Goal: Information Seeking & Learning: Learn about a topic

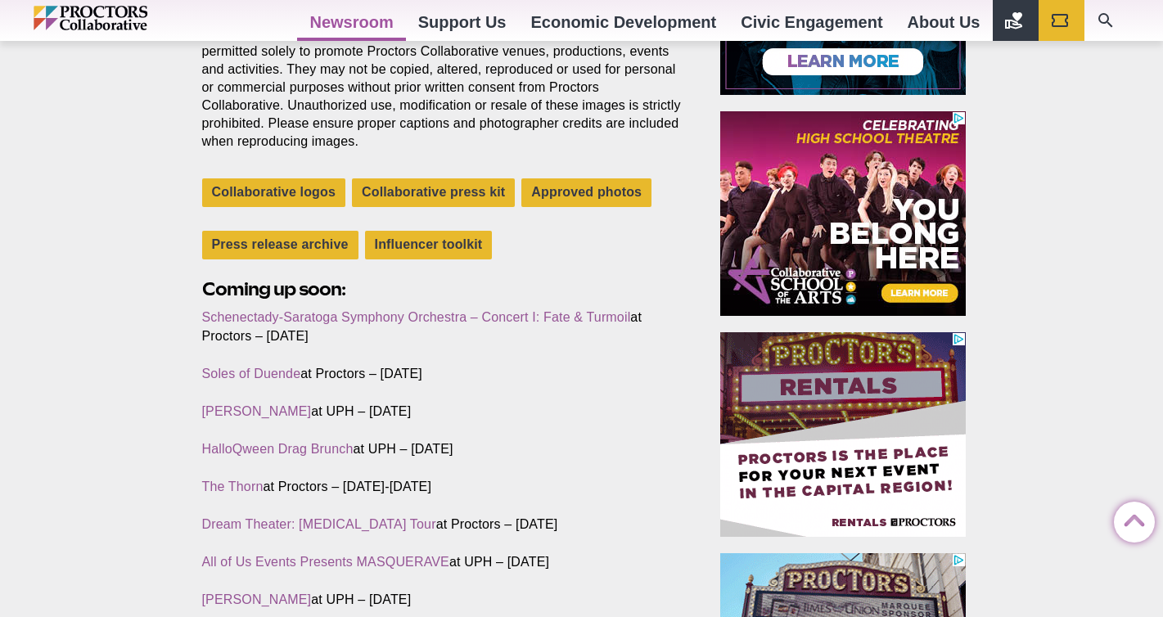
scroll to position [482, 0]
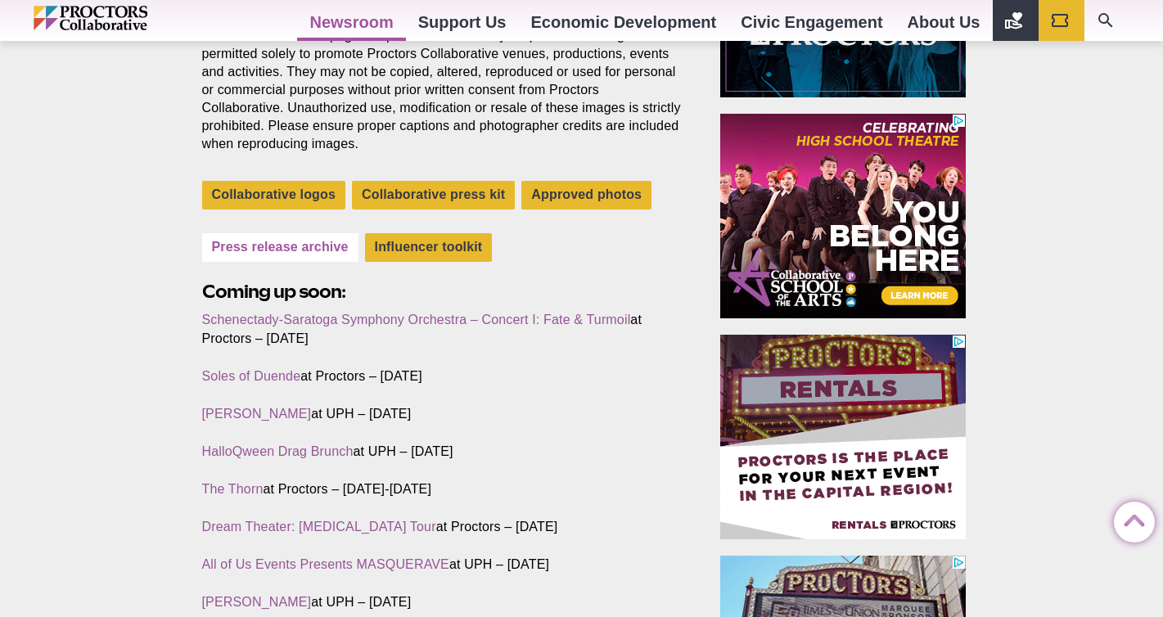
click at [279, 246] on link "Press release archive" at bounding box center [280, 247] width 156 height 29
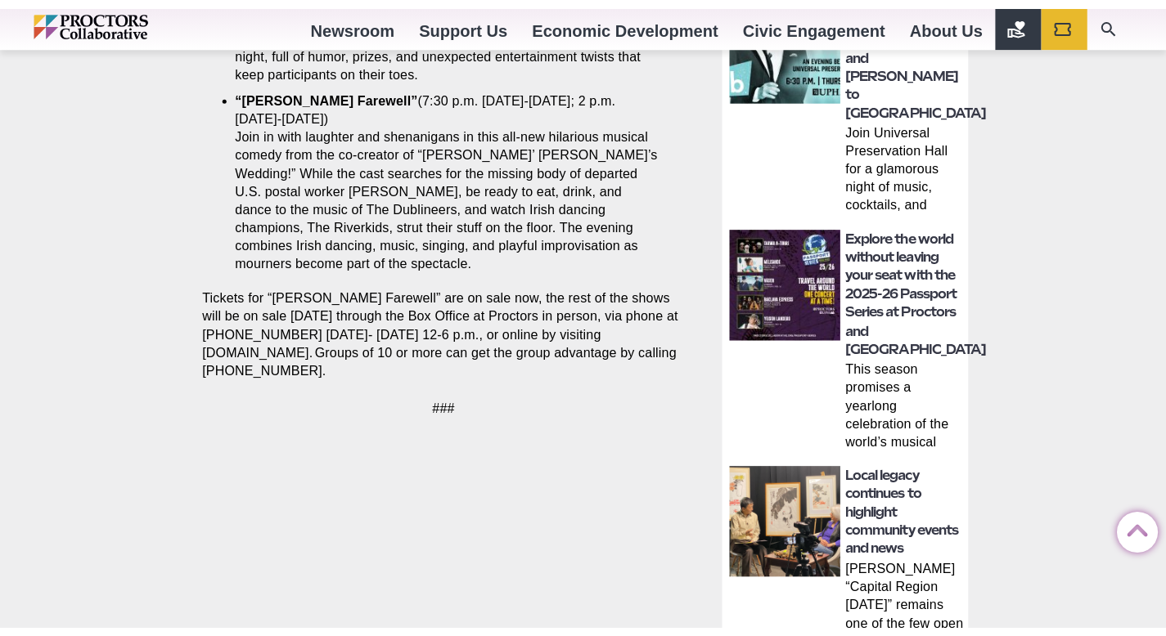
scroll to position [983, 0]
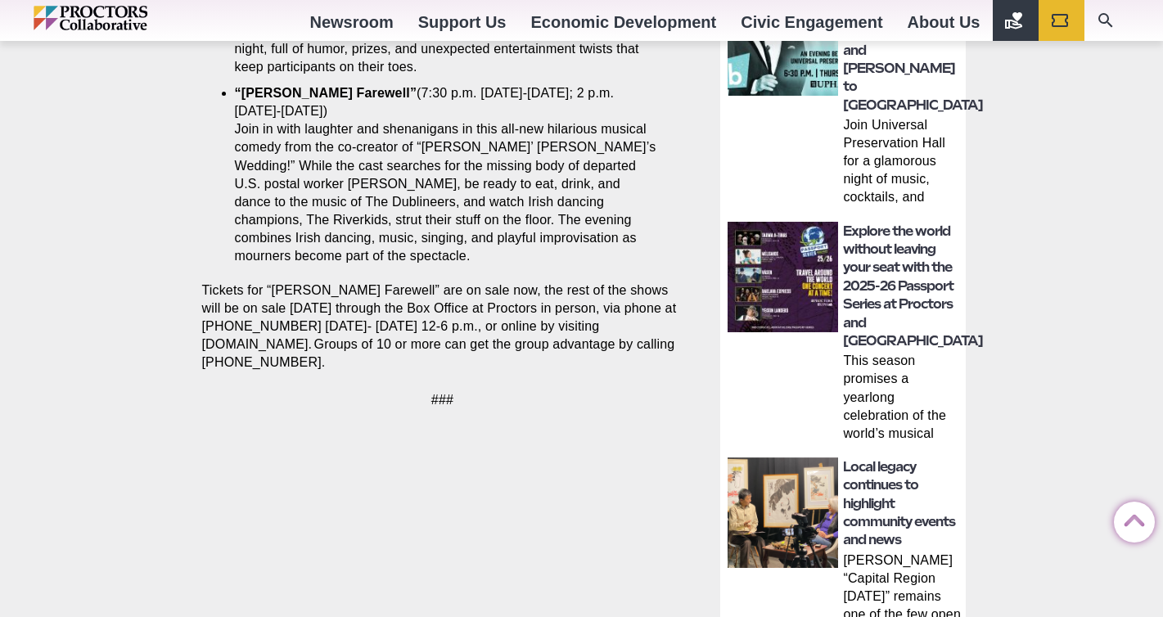
click at [350, 337] on p "Tickets for “[PERSON_NAME] Farewell” are on sale now, the rest of the shows wil…" at bounding box center [442, 326] width 481 height 90
drag, startPoint x: 335, startPoint y: 345, endPoint x: 196, endPoint y: 259, distance: 164.6
click at [196, 259] on section "Share Share on Facebook Share on Twitter/X Copy Link SARATOGA SPRINGS (Oct. 13)…" at bounding box center [446, 57] width 514 height 741
copy p "Tickets for “Finnegan’s Farewell” are on sale now, the rest of the shows will b…"
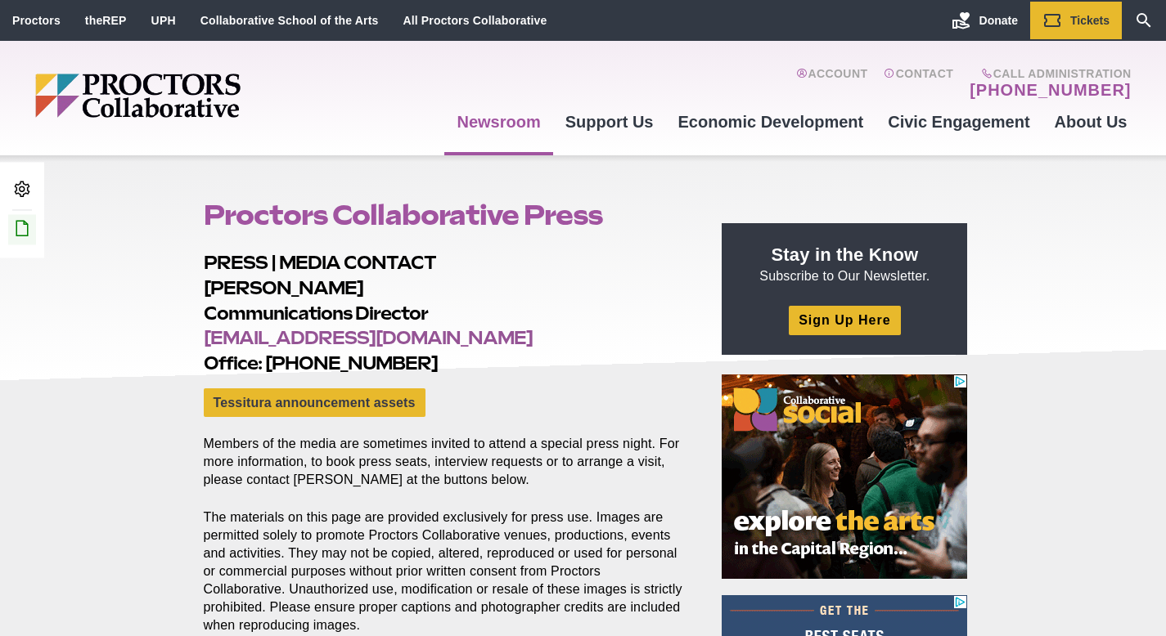
click at [16, 232] on icon at bounding box center [22, 228] width 20 height 20
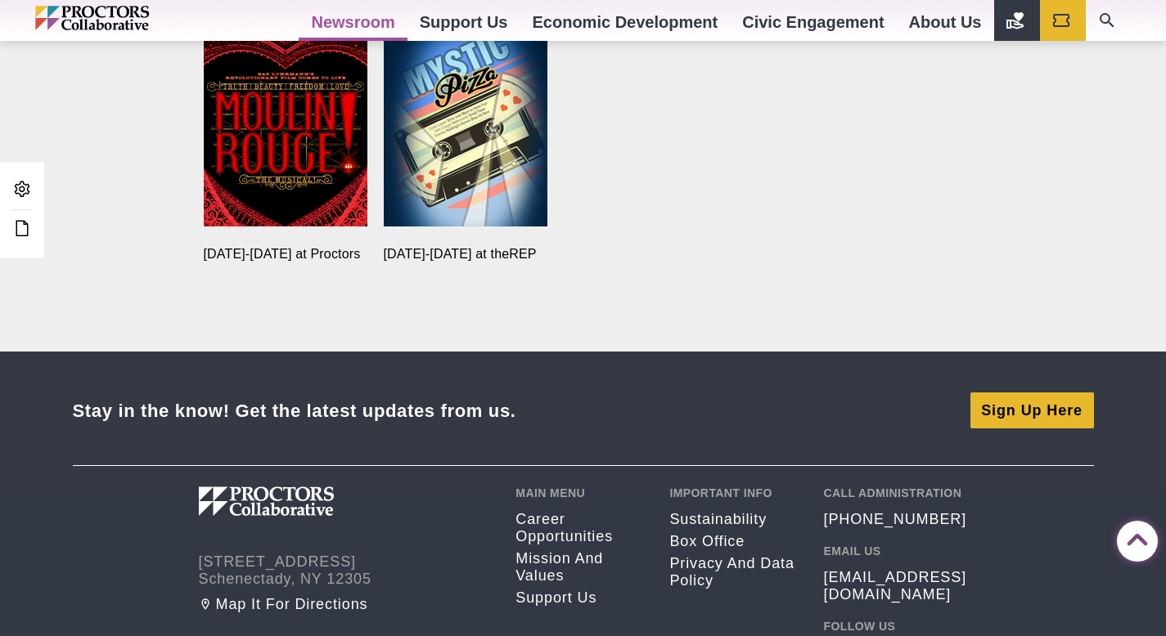
scroll to position [3247, 0]
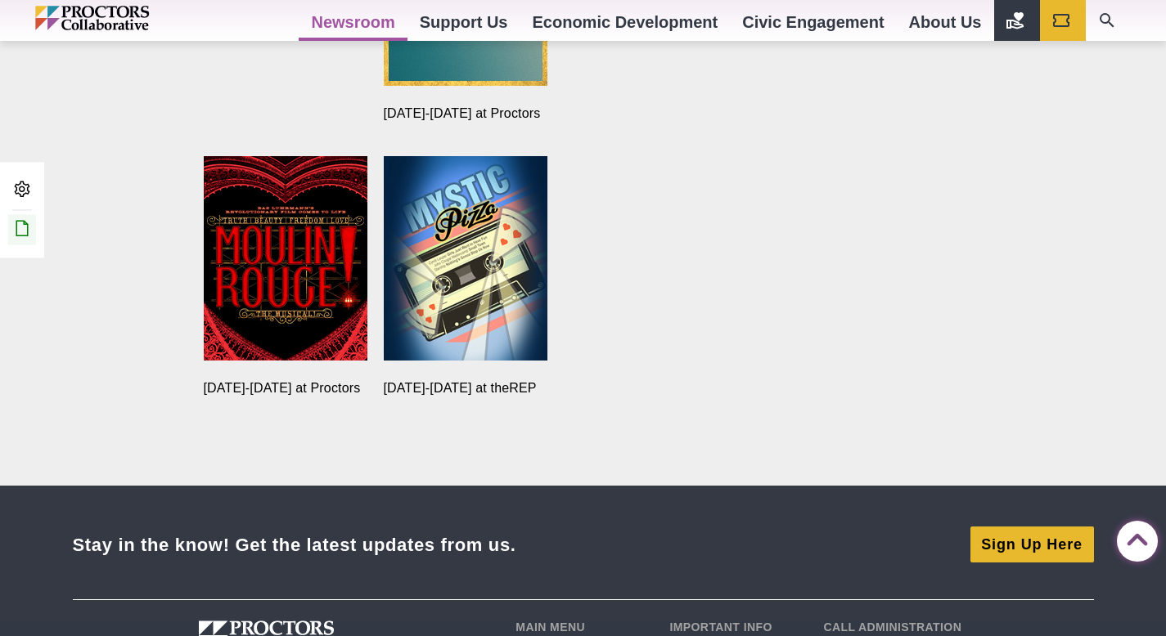
click at [24, 223] on icon at bounding box center [22, 228] width 20 height 20
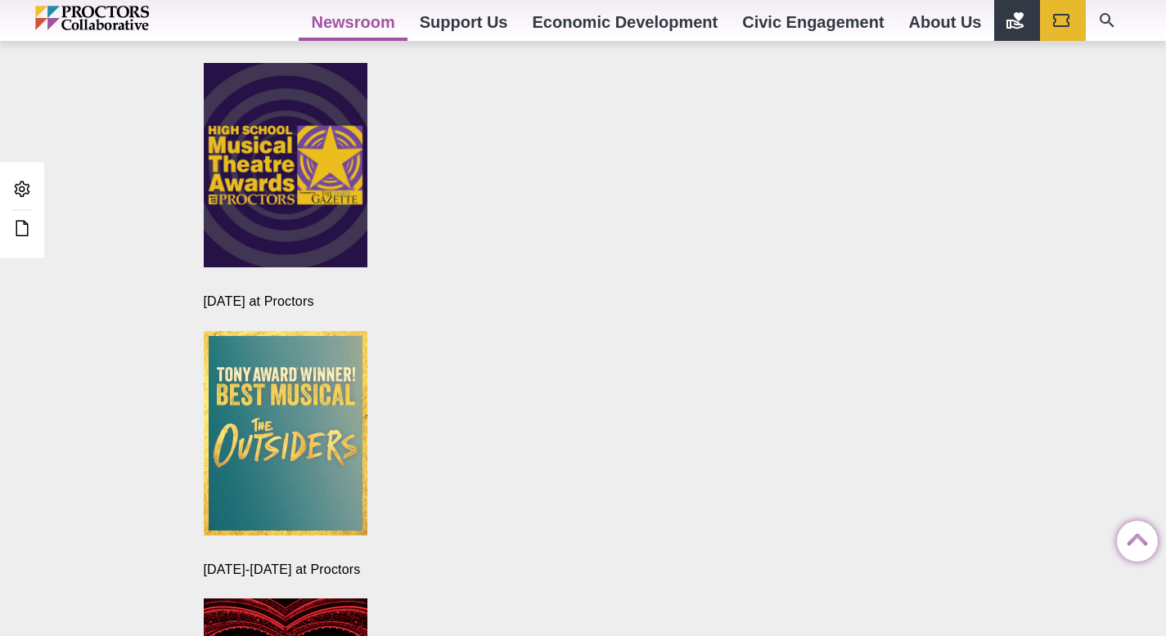
scroll to position [4447, 0]
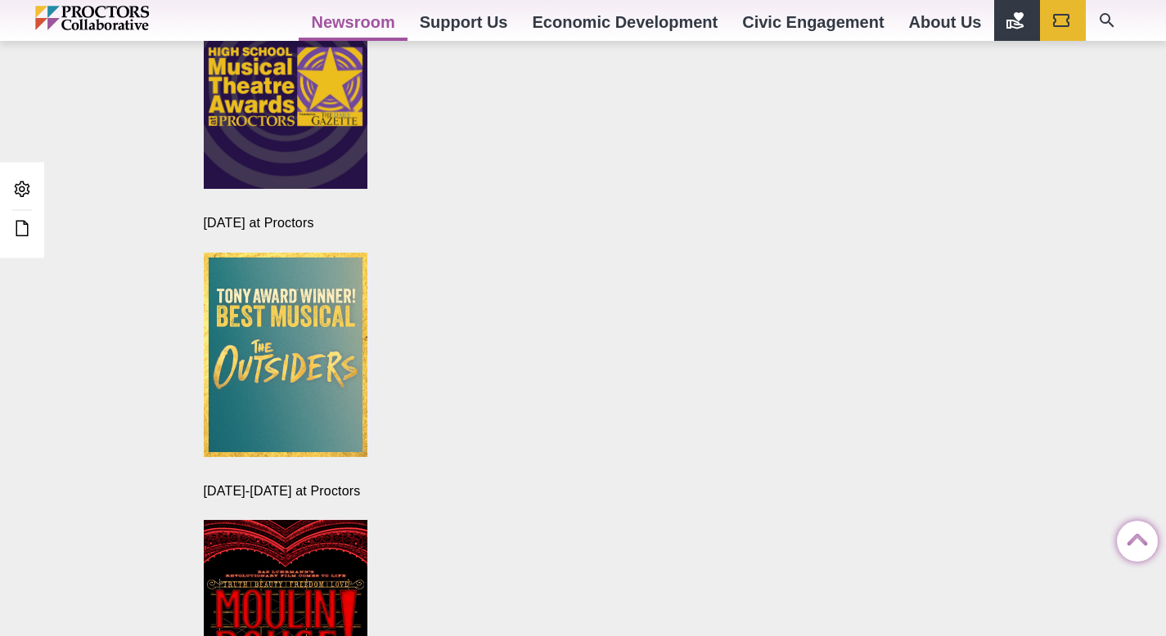
drag, startPoint x: 1154, startPoint y: 501, endPoint x: 1162, endPoint y: 268, distance: 233.3
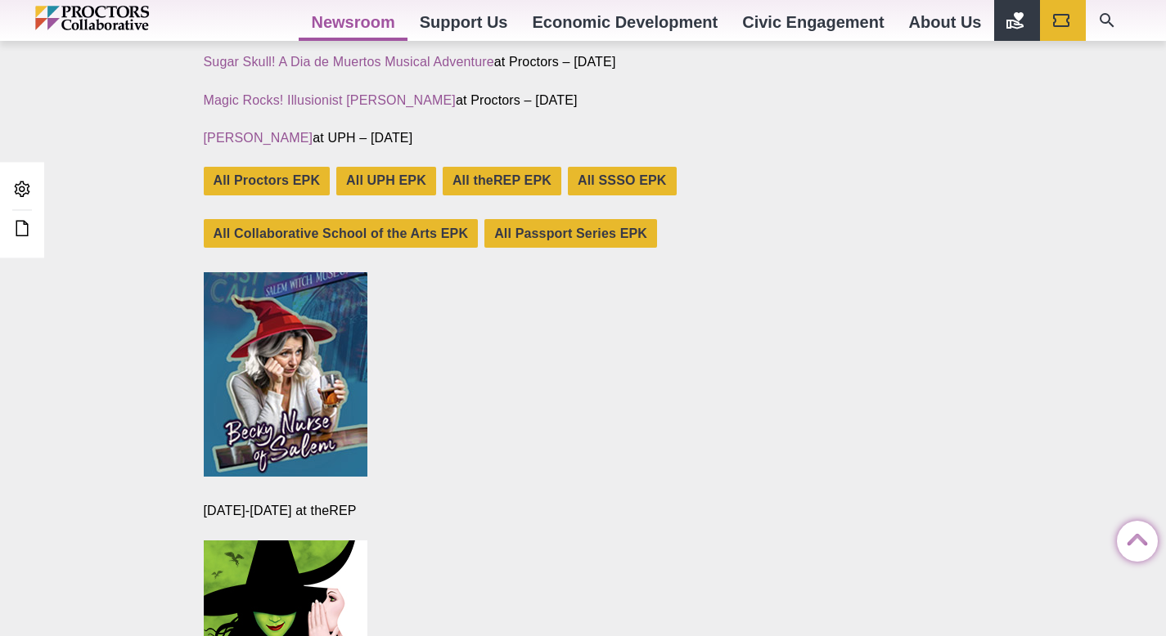
scroll to position [1207, 0]
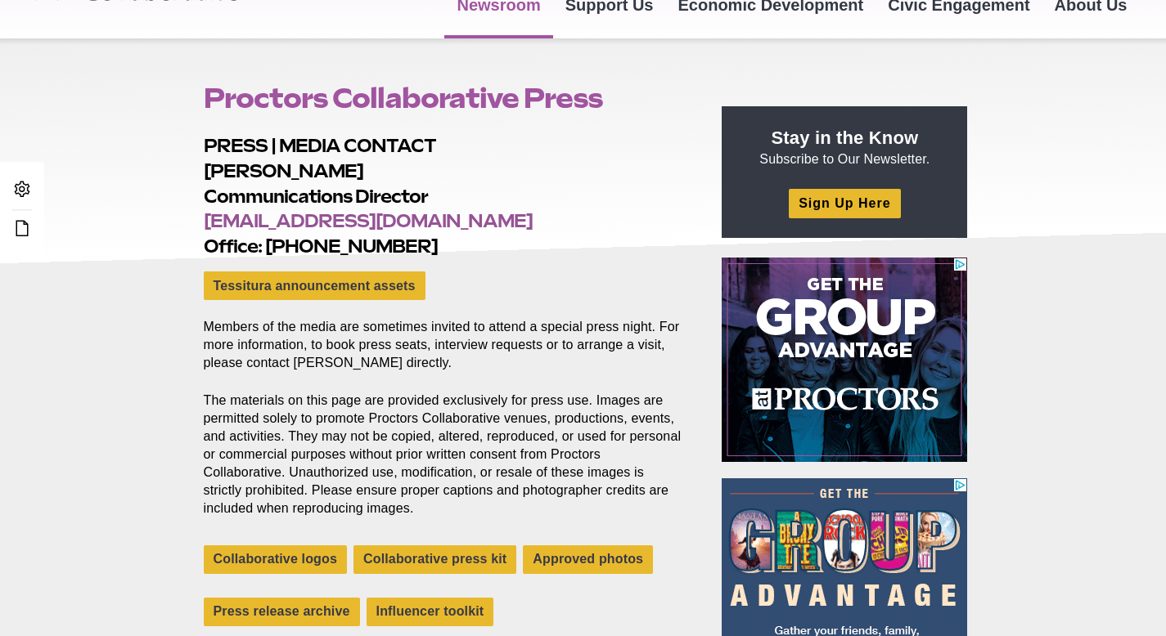
scroll to position [109, 0]
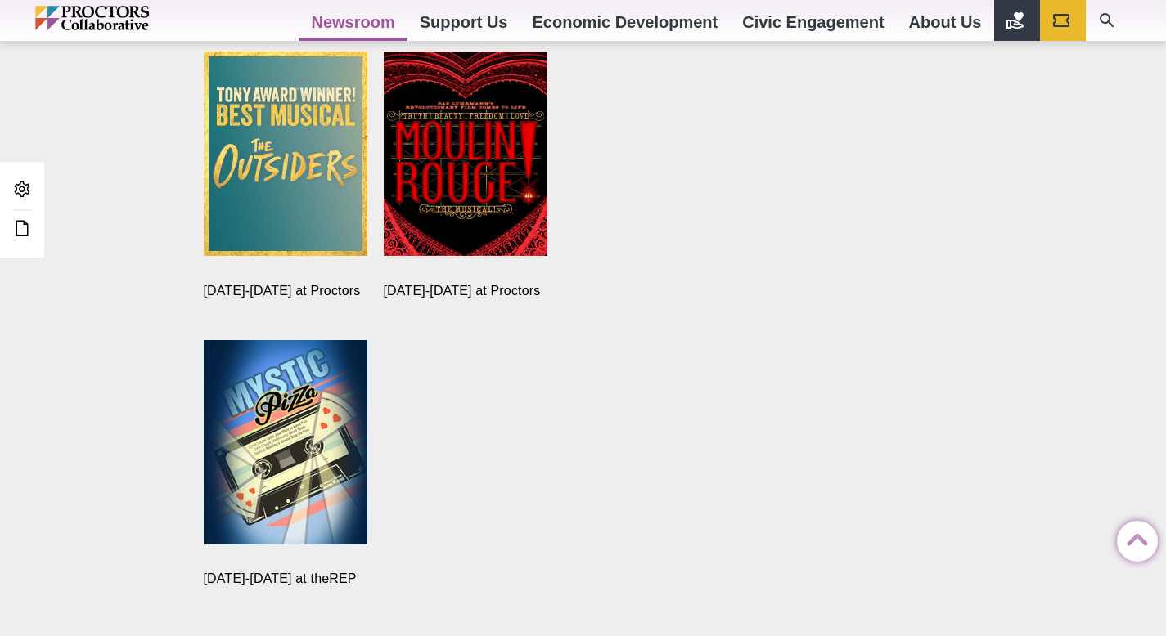
scroll to position [3240, 0]
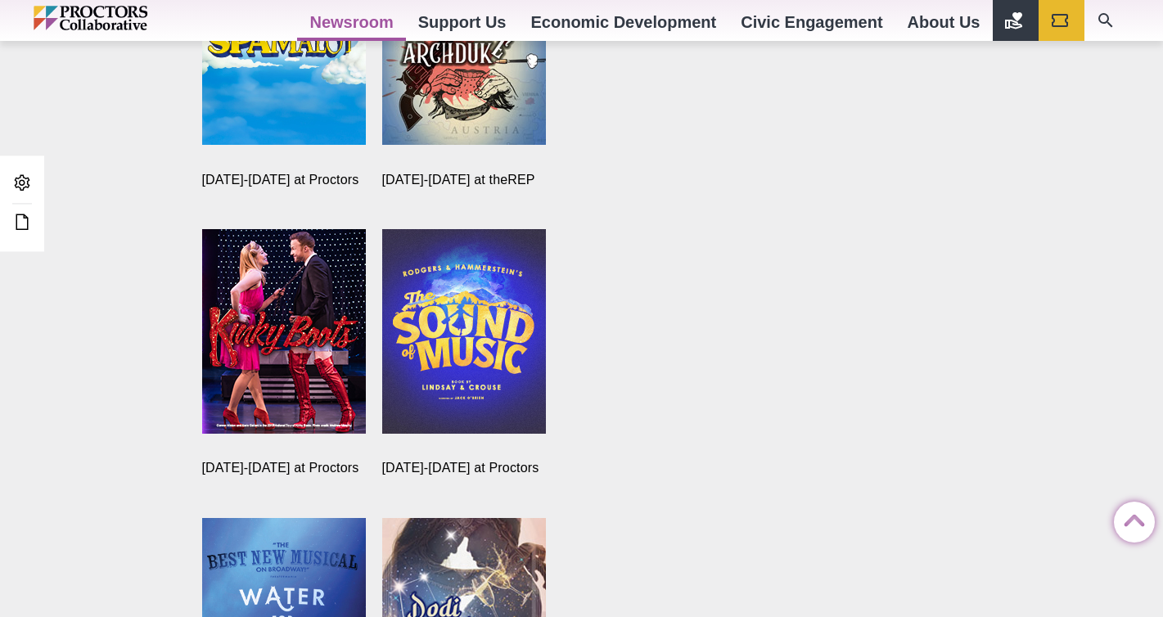
scroll to position [2158, 0]
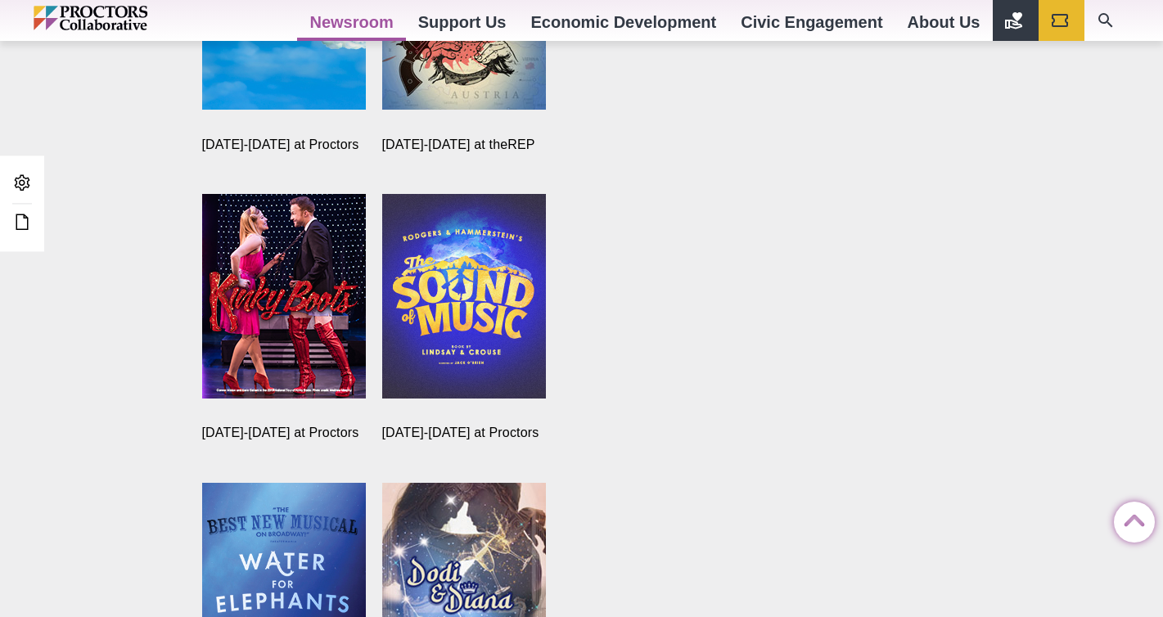
click at [486, 335] on img at bounding box center [464, 296] width 164 height 218
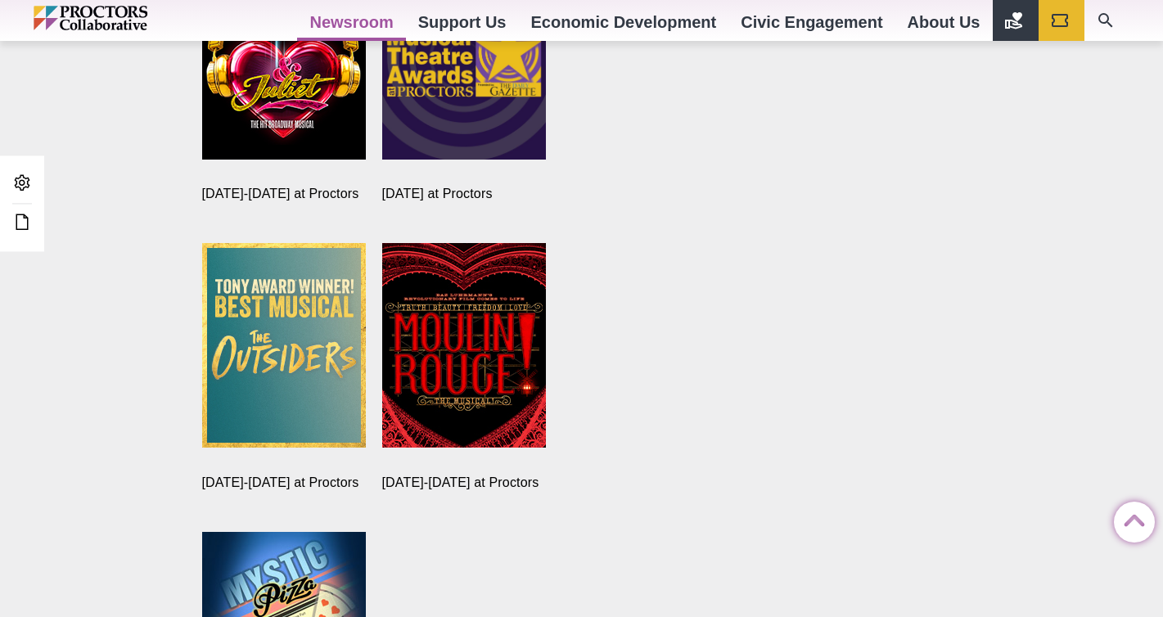
scroll to position [2978, 0]
